Goal: Book appointment/travel/reservation

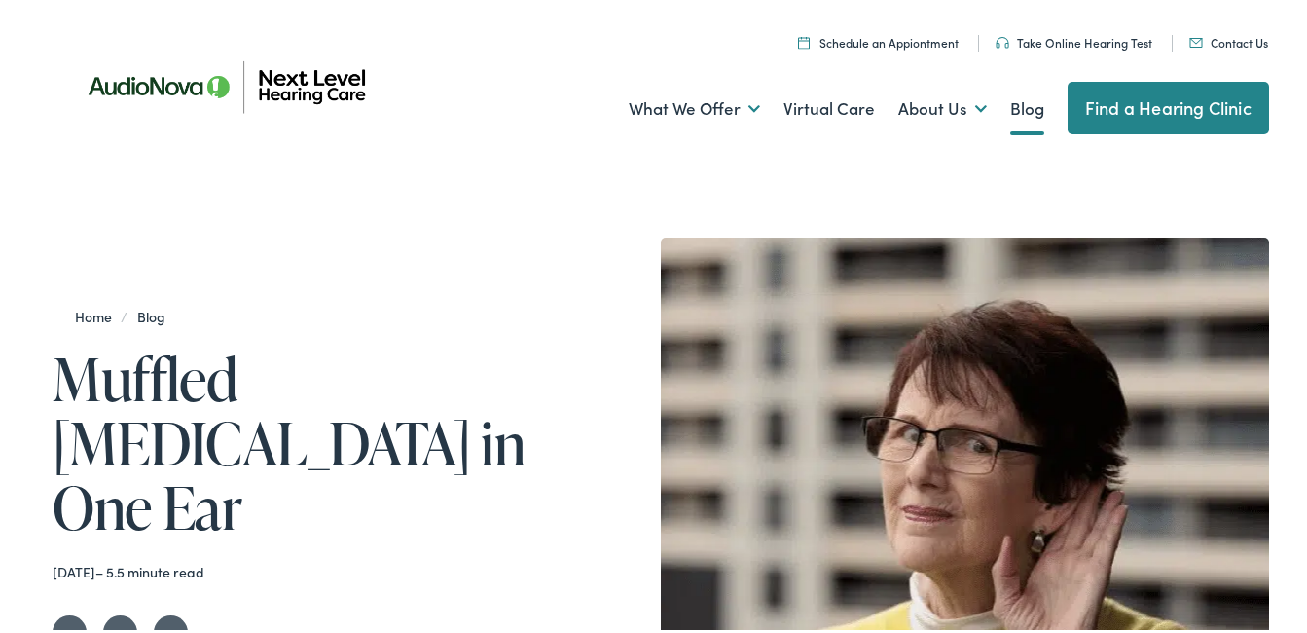
click at [1129, 102] on link "Find a Hearing Clinic" at bounding box center [1168, 104] width 201 height 53
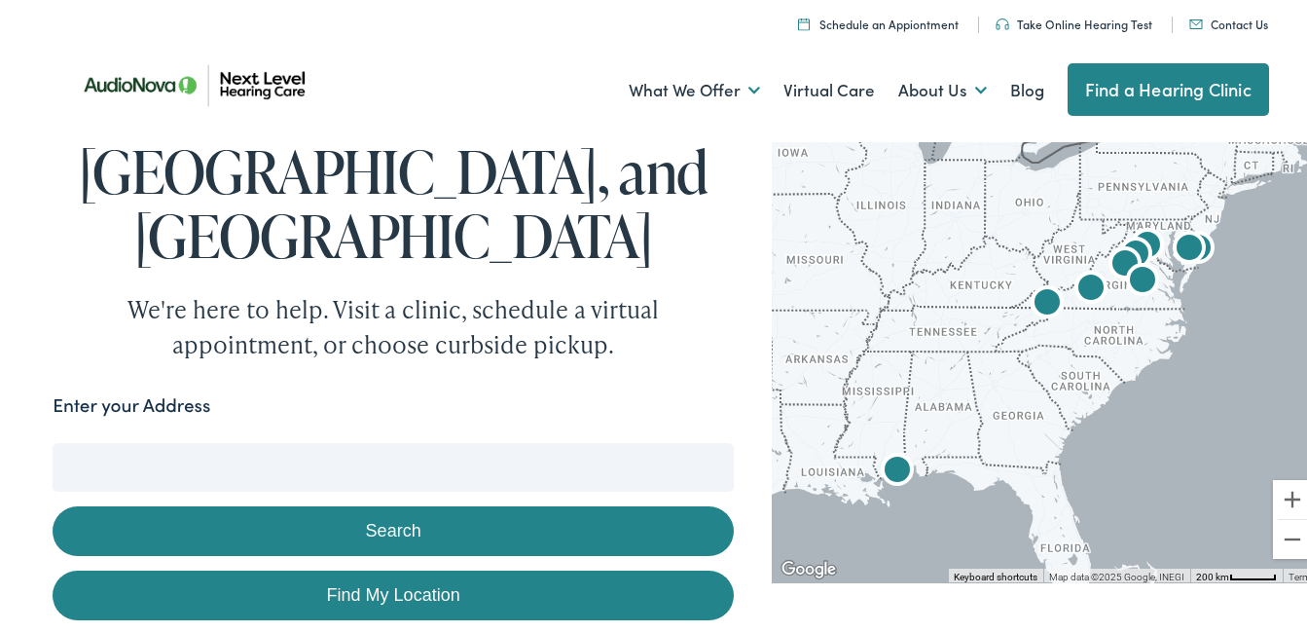
scroll to position [292, 0]
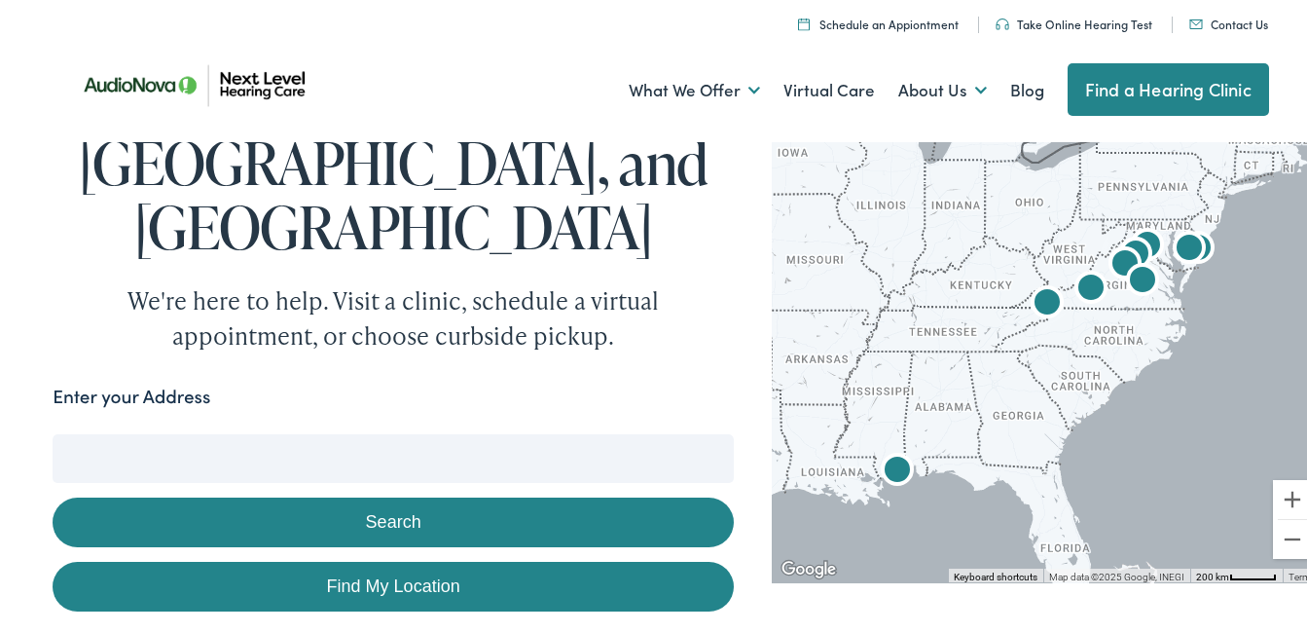
click at [364, 558] on link "Find My Location" at bounding box center [393, 583] width 681 height 50
type input "[GEOGRAPHIC_DATA], [GEOGRAPHIC_DATA]"
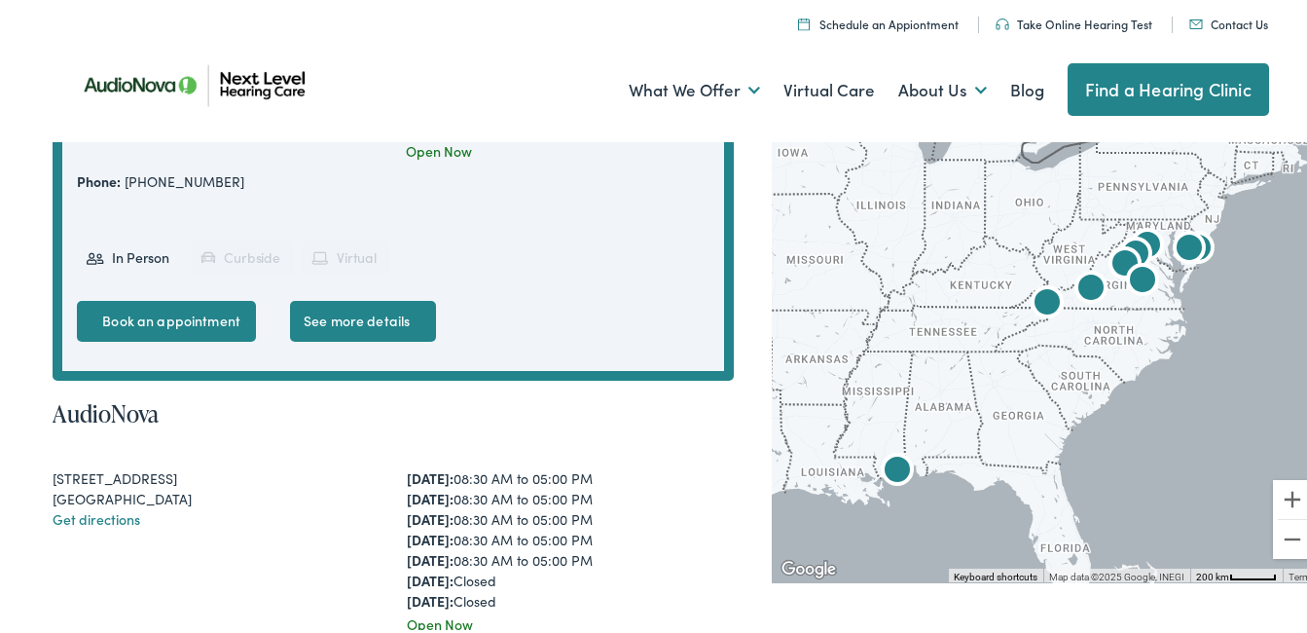
scroll to position [876, 0]
